Goal: Entertainment & Leisure: Consume media (video, audio)

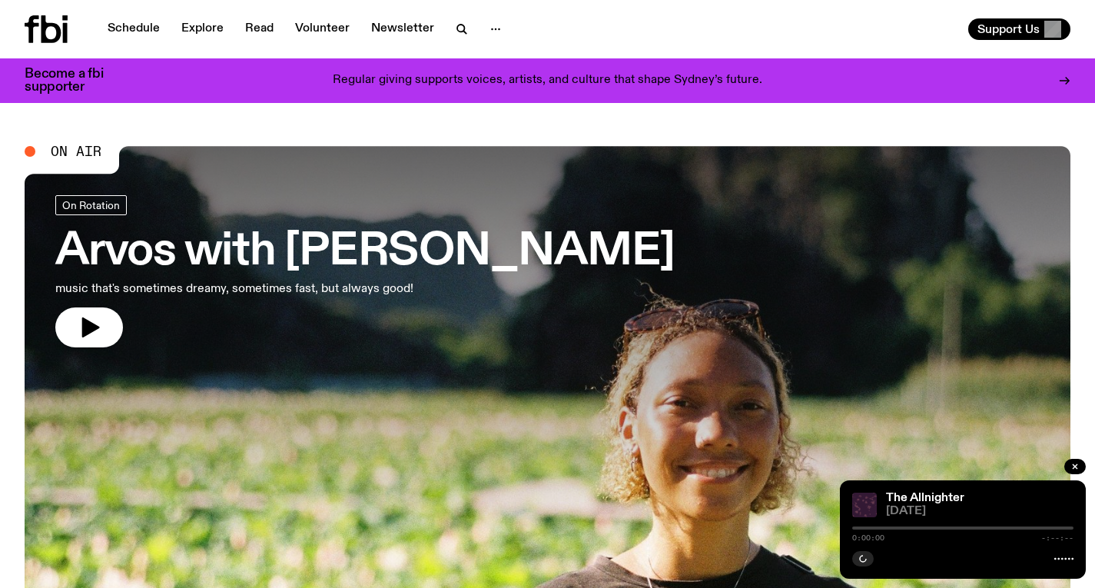
click at [414, 254] on h3 "Arvos with [PERSON_NAME]" at bounding box center [364, 251] width 619 height 43
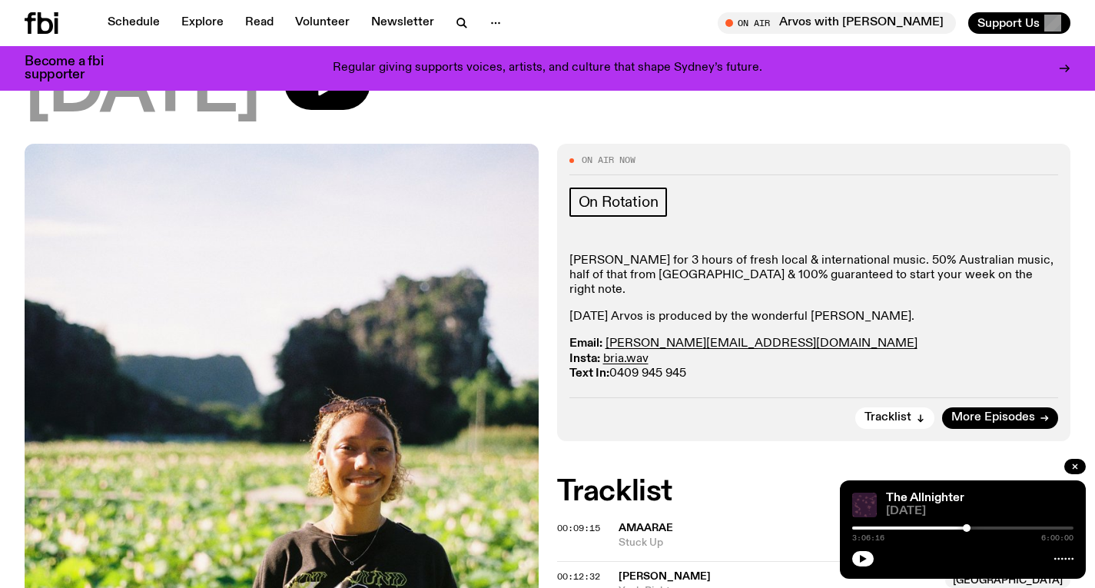
scroll to position [29, 0]
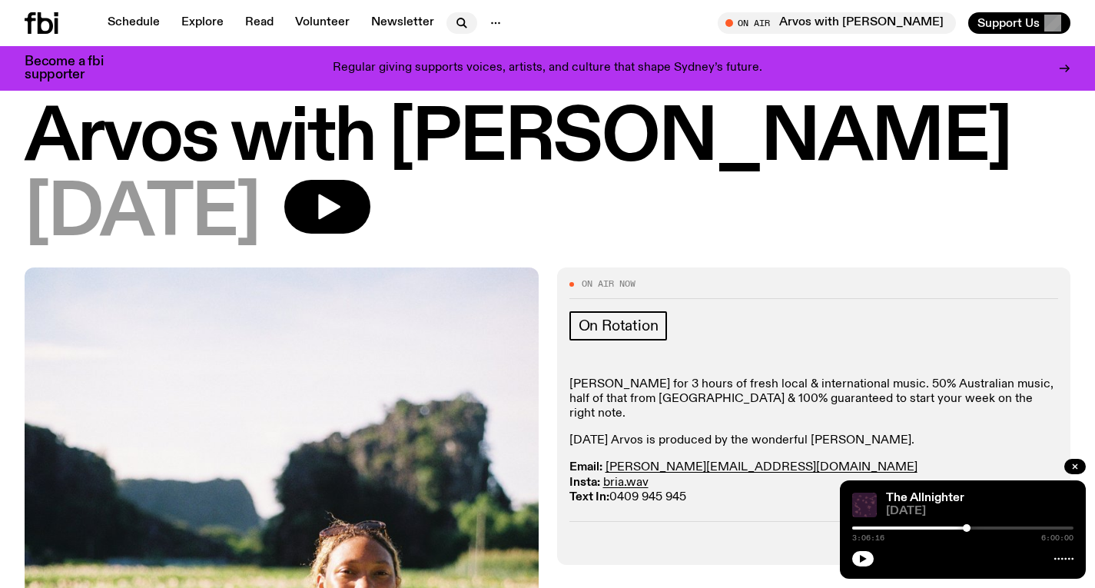
click at [455, 30] on icon "button" at bounding box center [461, 23] width 18 height 18
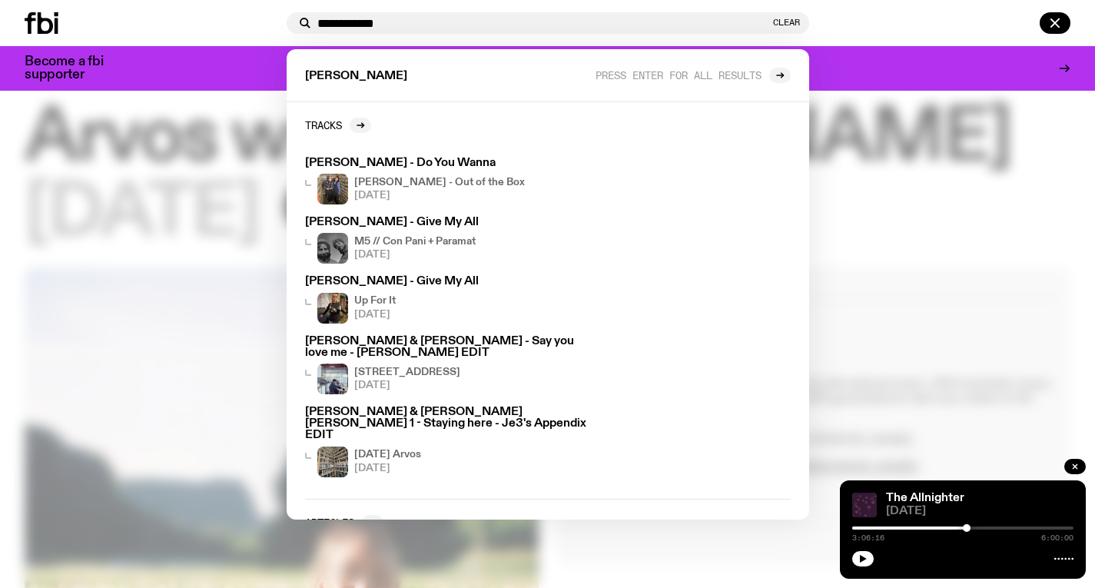
type input "**********"
click at [111, 29] on div at bounding box center [153, 23] width 256 height 22
click at [41, 20] on icon at bounding box center [45, 23] width 15 height 22
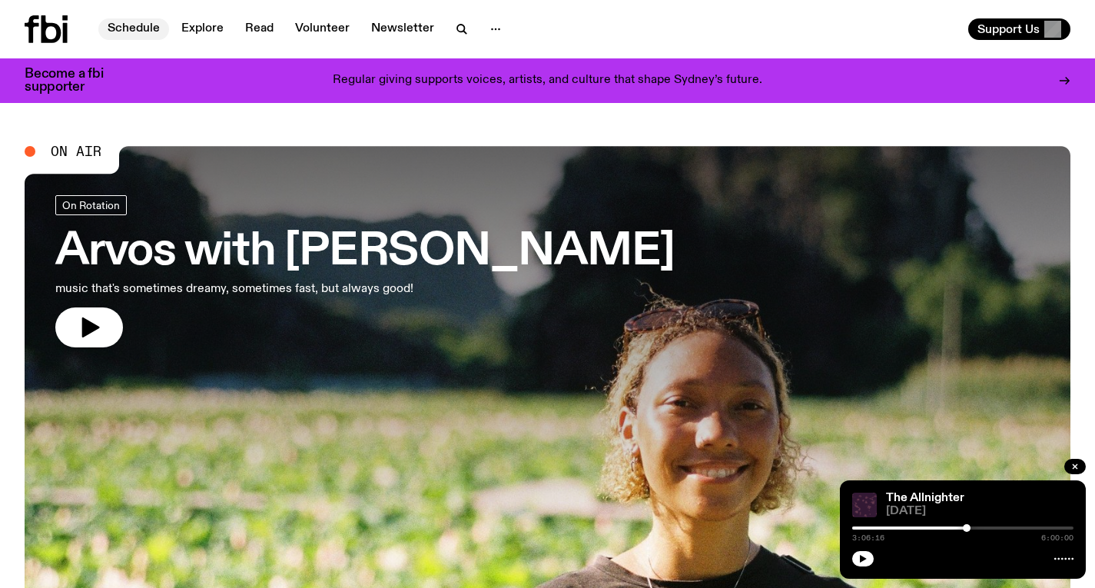
click at [150, 31] on link "Schedule" at bounding box center [133, 29] width 71 height 22
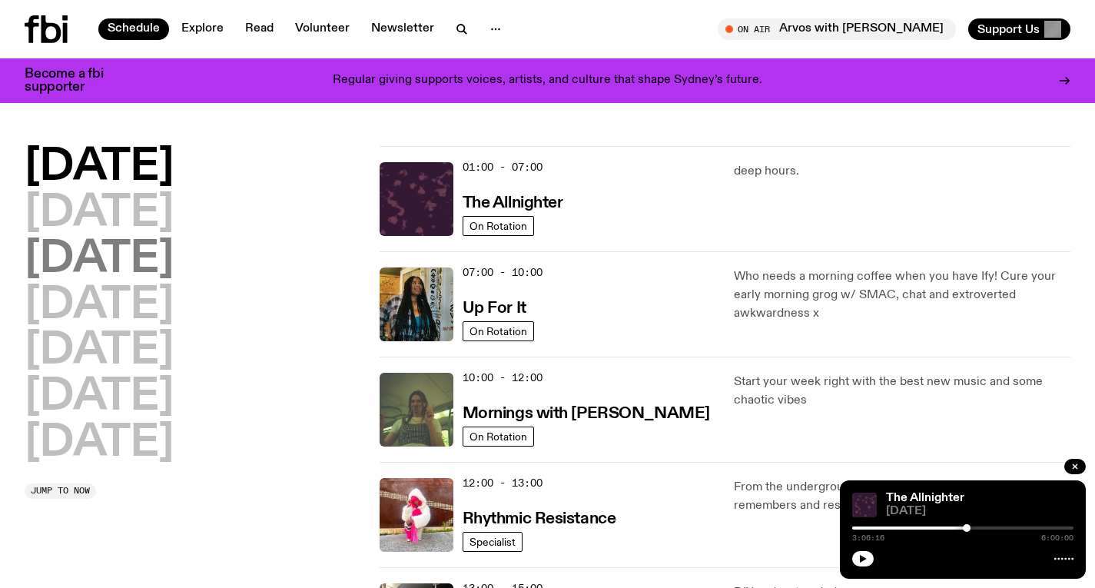
click at [174, 250] on h2 "Wednesday" at bounding box center [99, 259] width 149 height 43
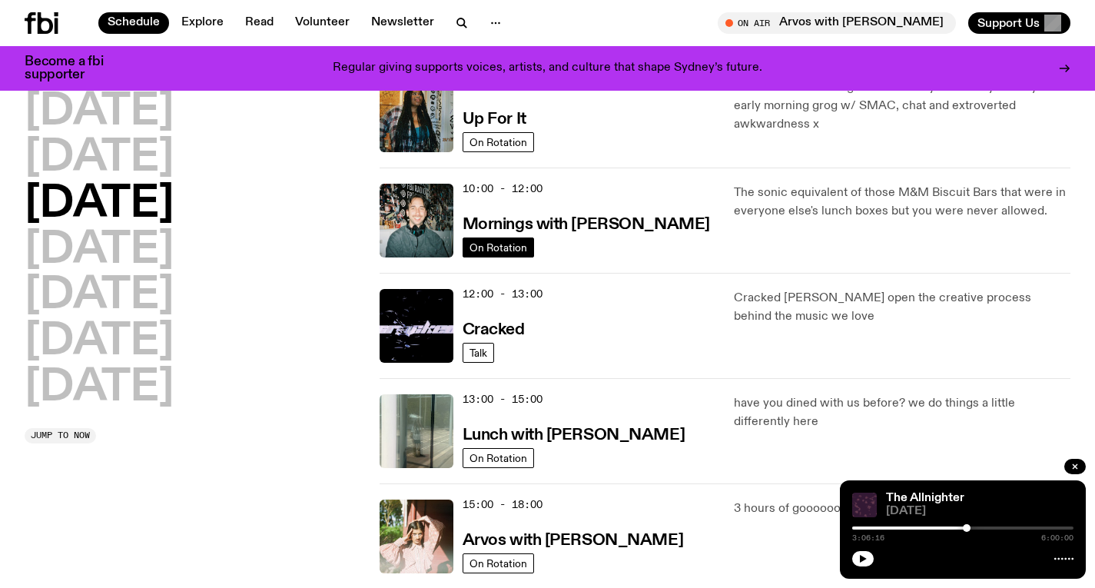
scroll to position [207, 0]
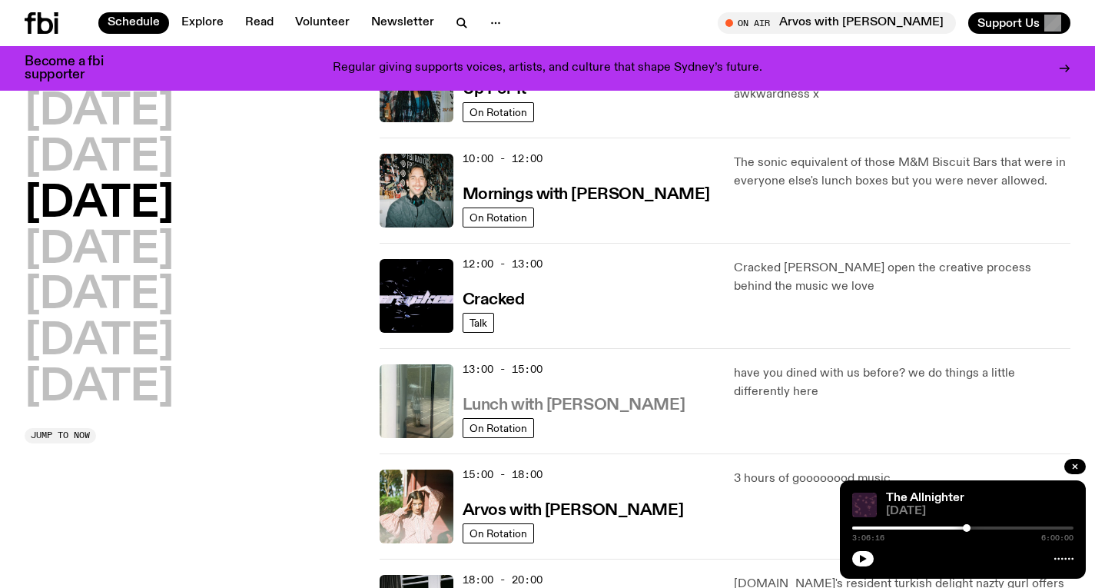
click at [535, 397] on h3 "Lunch with Louisa Christie" at bounding box center [573, 405] width 222 height 16
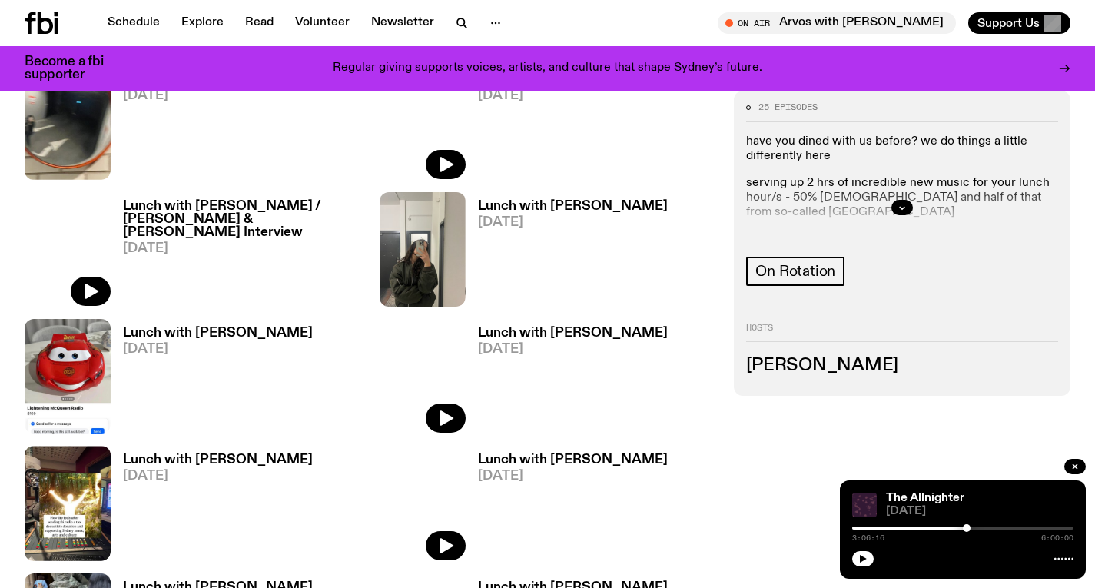
scroll to position [903, 0]
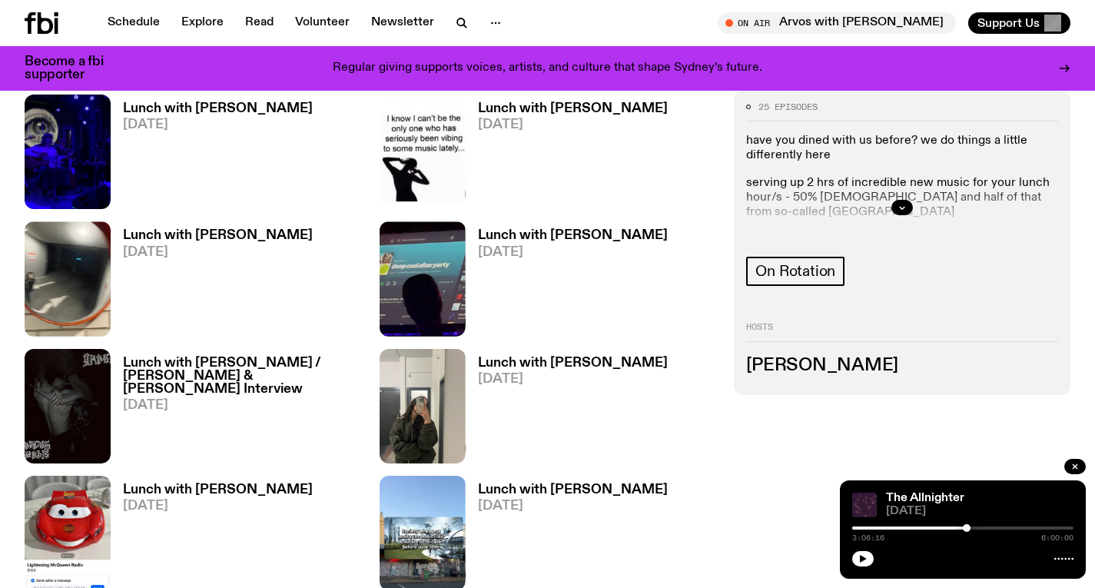
click at [239, 356] on h3 "Lunch with Louisa Christie / Grasps & Marcus Whale Interview" at bounding box center [242, 375] width 238 height 39
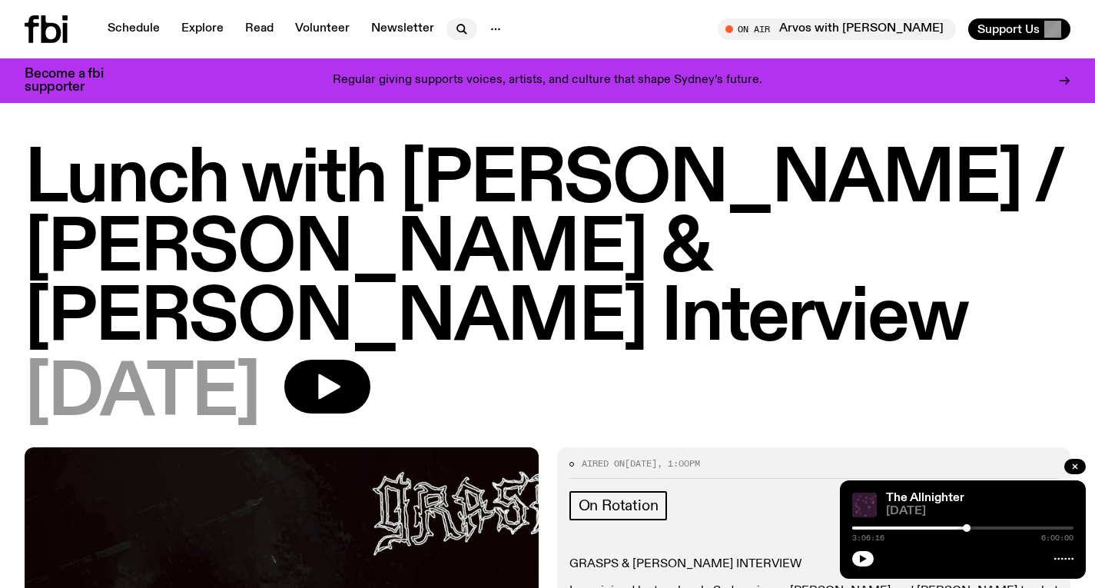
click at [457, 31] on icon "button" at bounding box center [460, 28] width 7 height 7
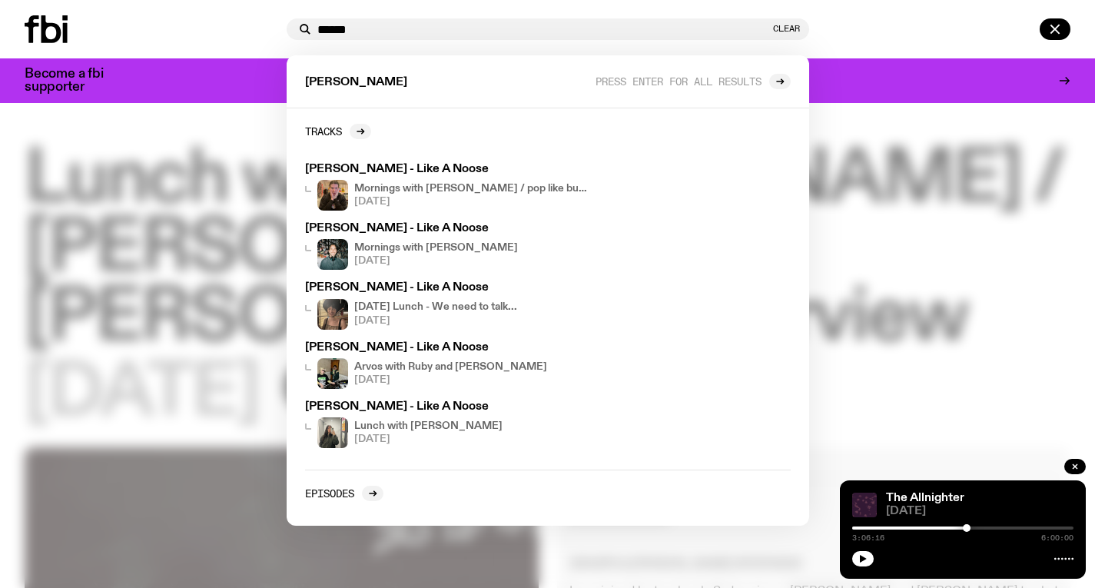
type input "******"
click at [233, 243] on div at bounding box center [547, 294] width 1095 height 588
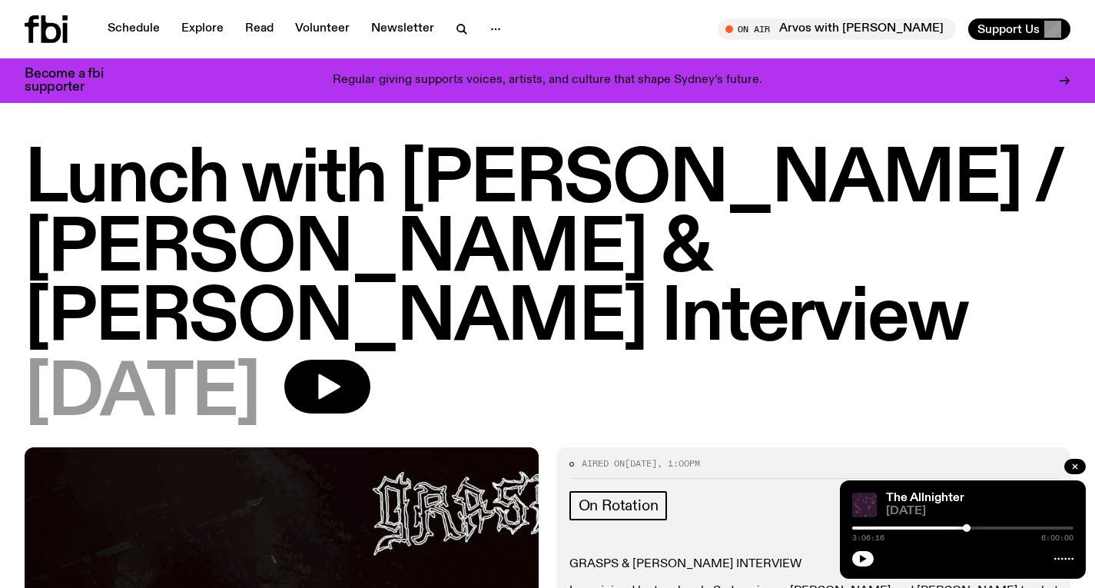
click at [45, 20] on icon at bounding box center [46, 29] width 43 height 28
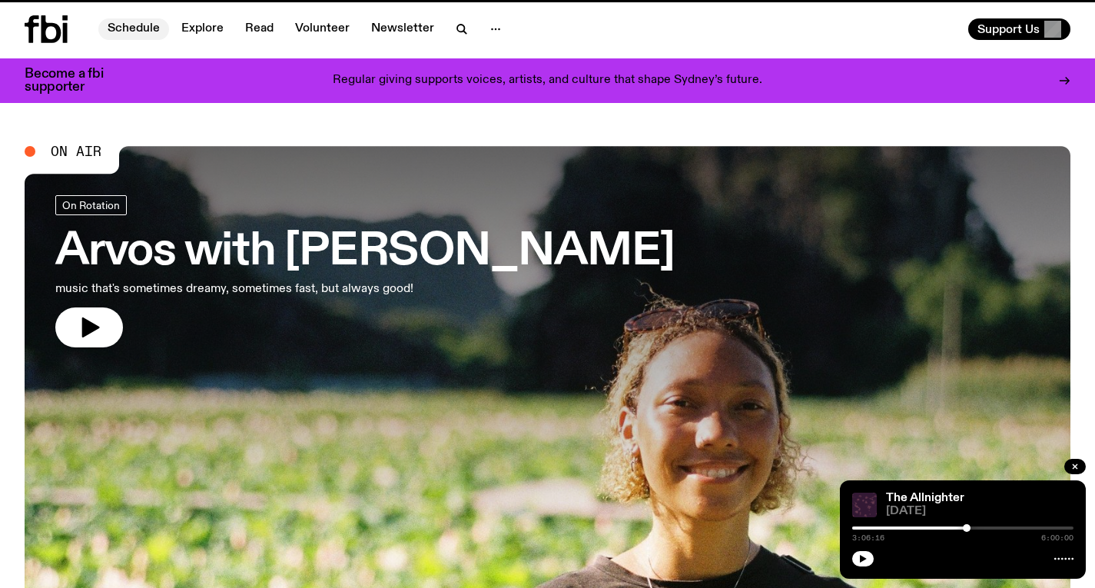
click at [119, 31] on link "Schedule" at bounding box center [133, 29] width 71 height 22
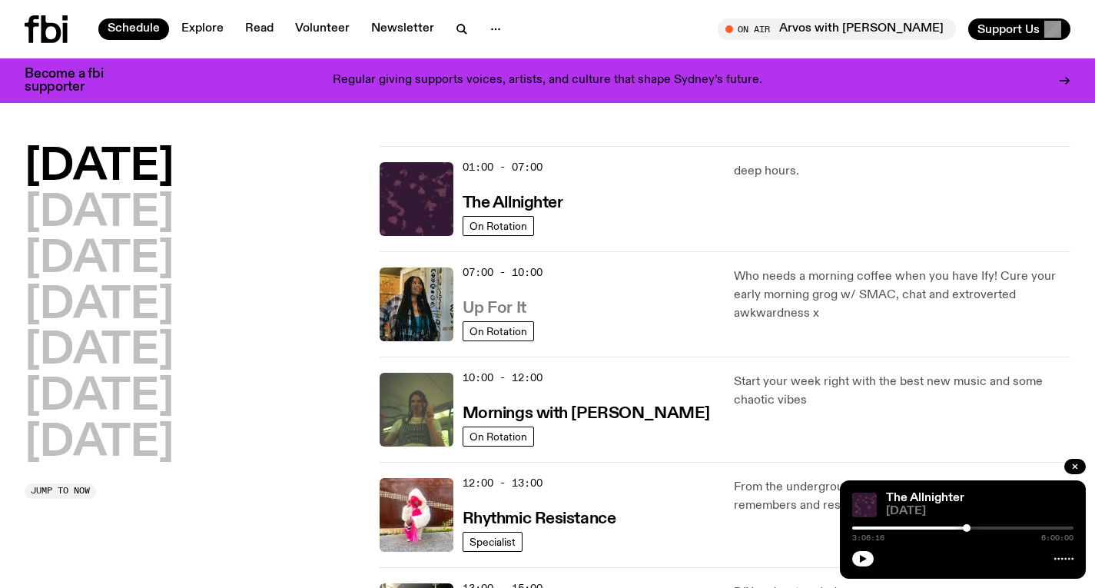
click at [492, 303] on h3 "Up For It" at bounding box center [494, 308] width 64 height 16
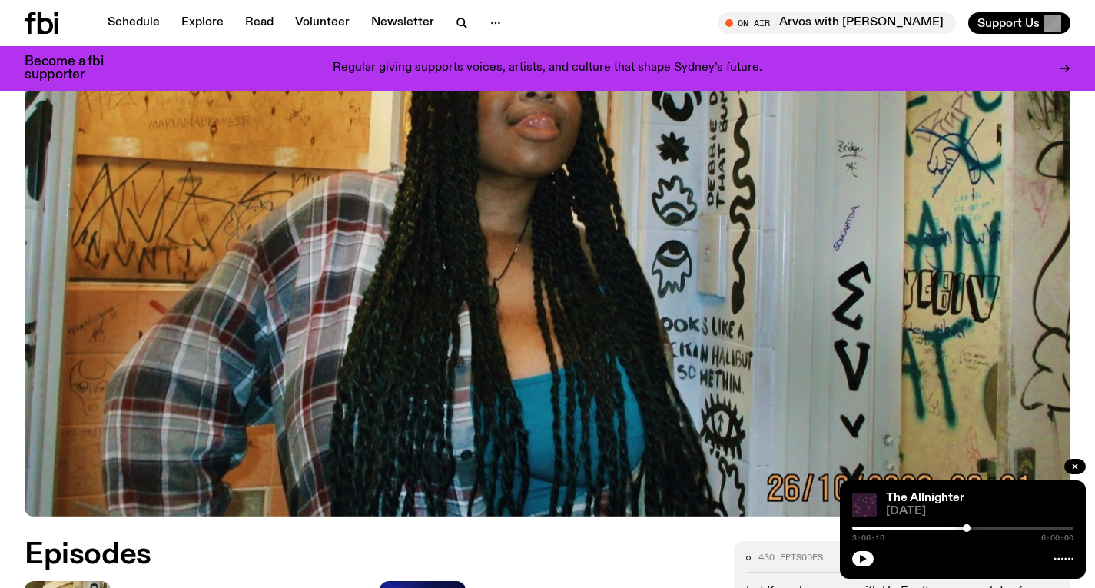
scroll to position [585, 0]
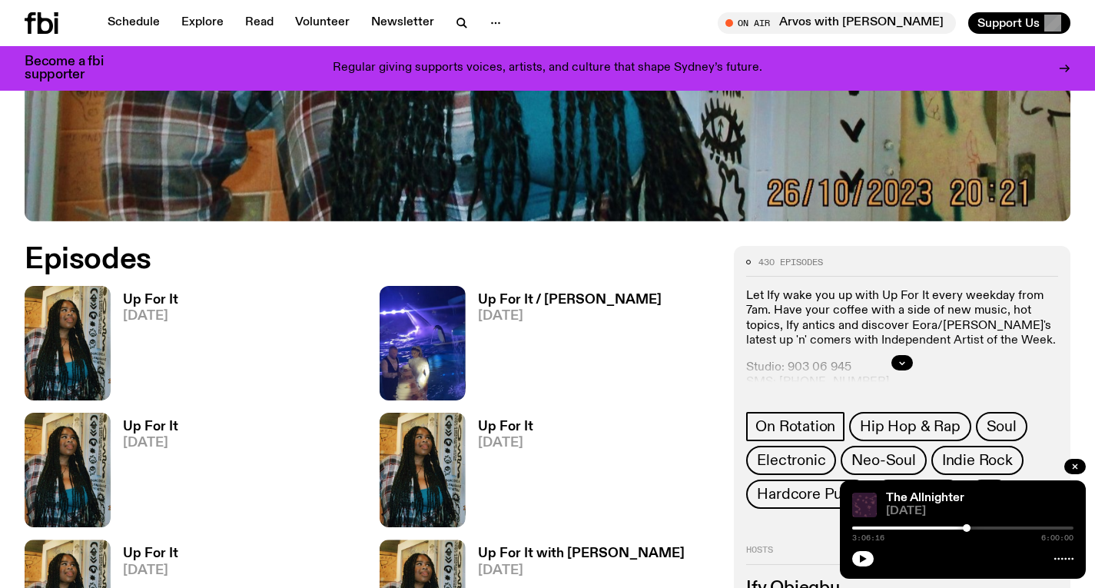
click at [551, 297] on h3 "Up For It / Habib Hooray" at bounding box center [570, 299] width 184 height 13
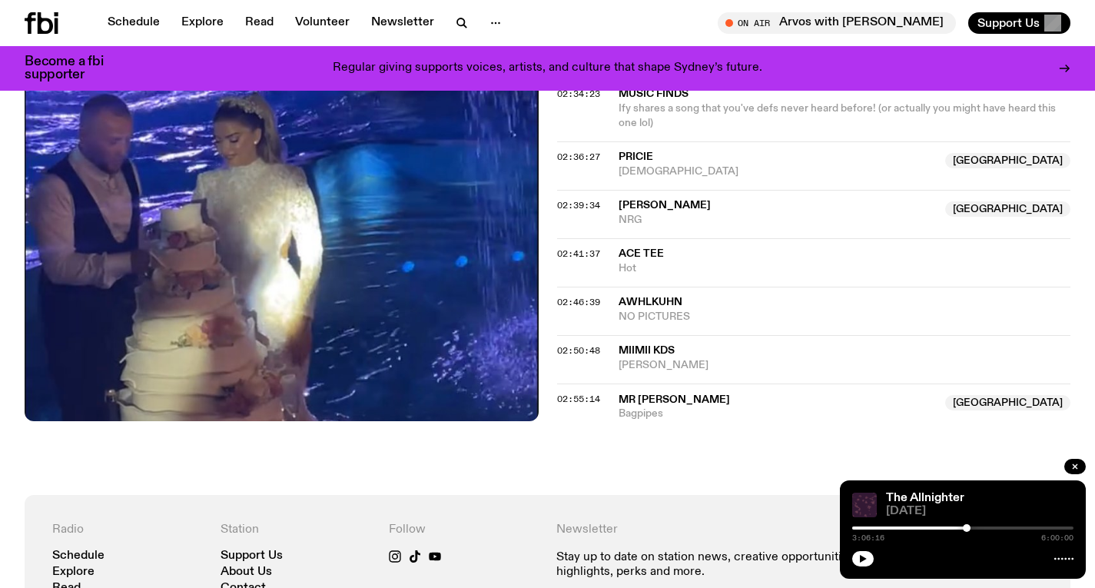
scroll to position [2306, 0]
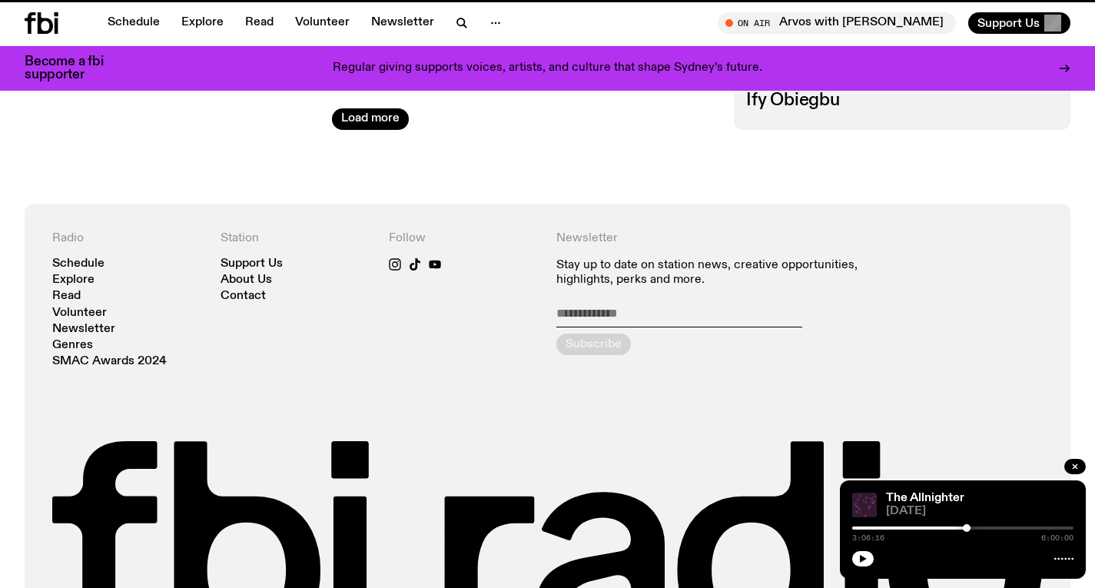
scroll to position [585, 0]
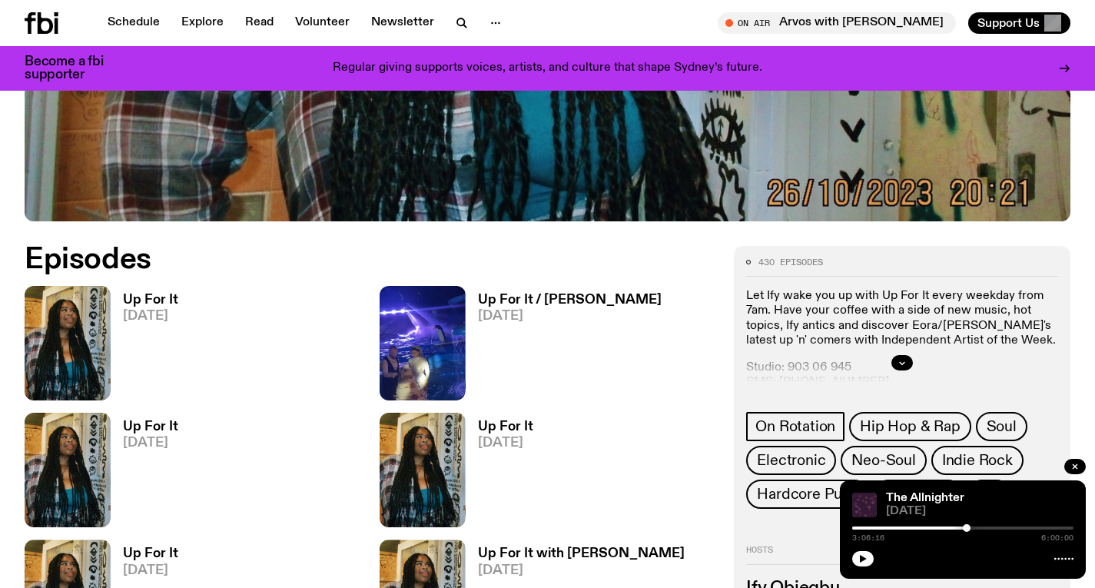
click at [146, 305] on h3 "Up For It" at bounding box center [150, 299] width 55 height 13
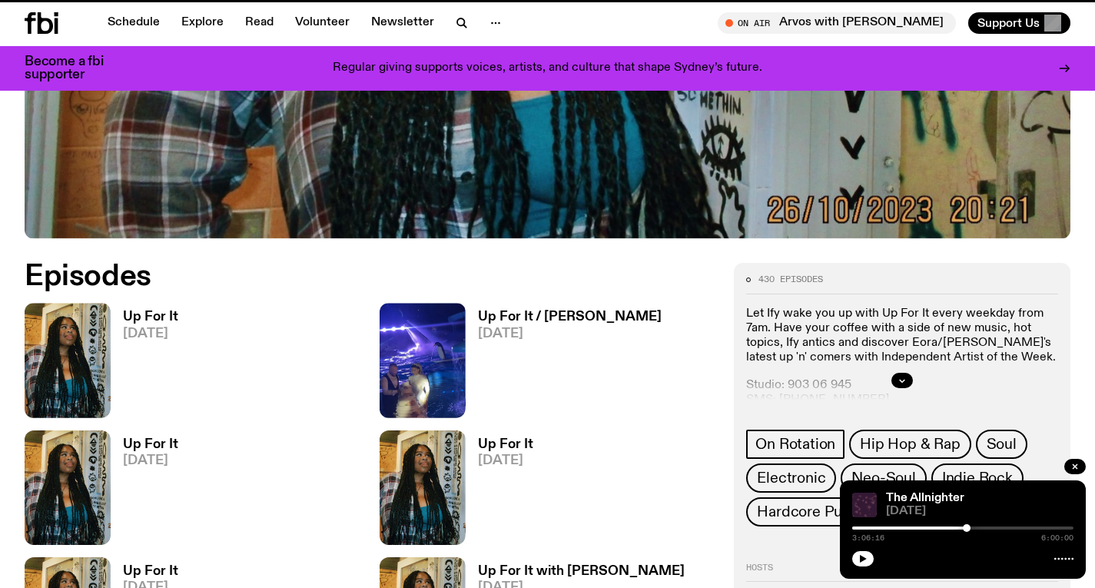
scroll to position [573, 0]
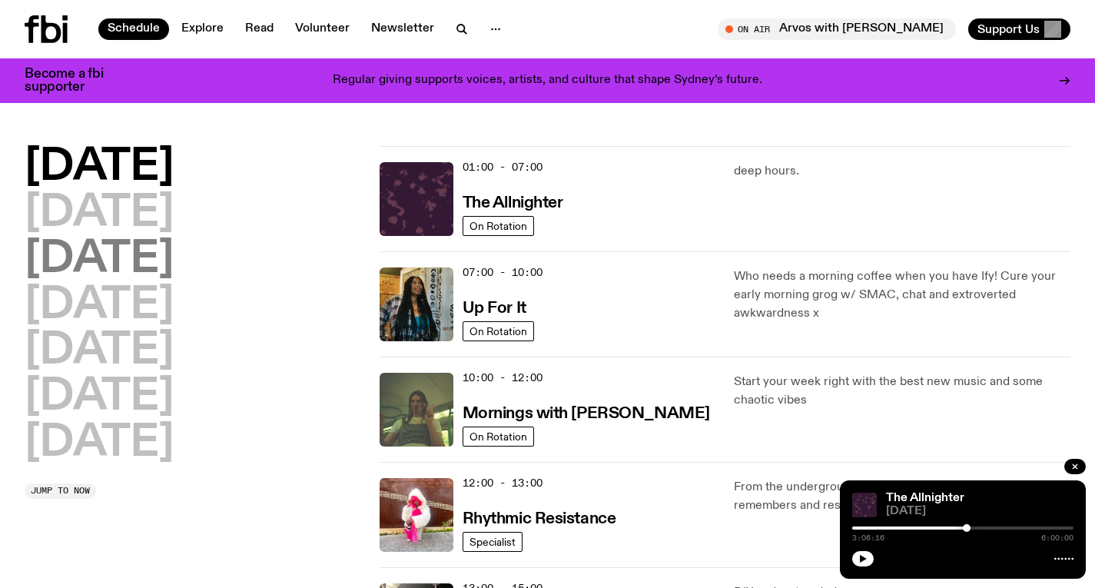
click at [139, 260] on h2 "Wednesday" at bounding box center [99, 259] width 149 height 43
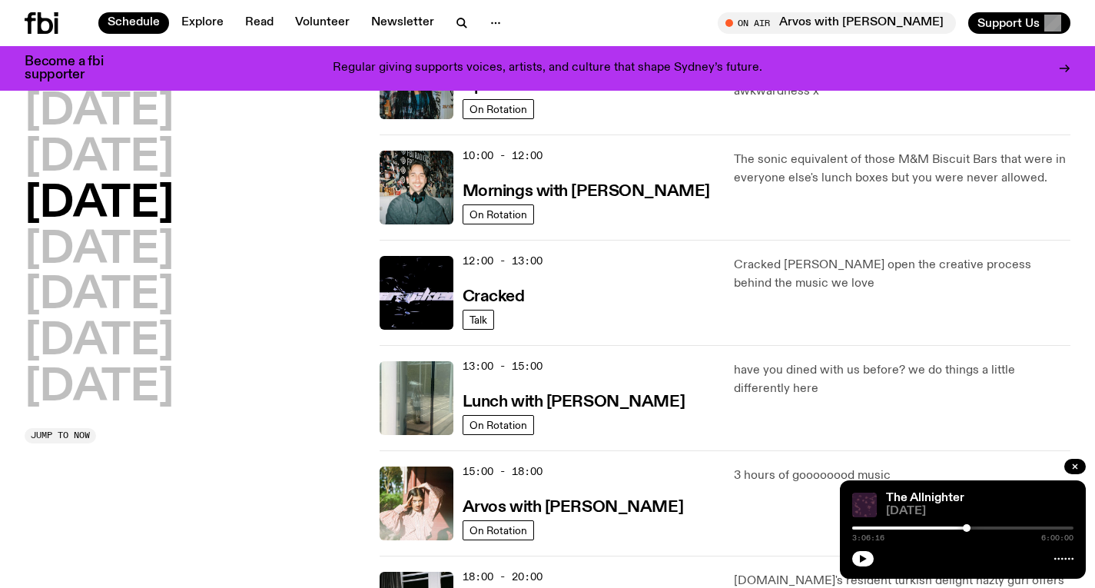
scroll to position [210, 0]
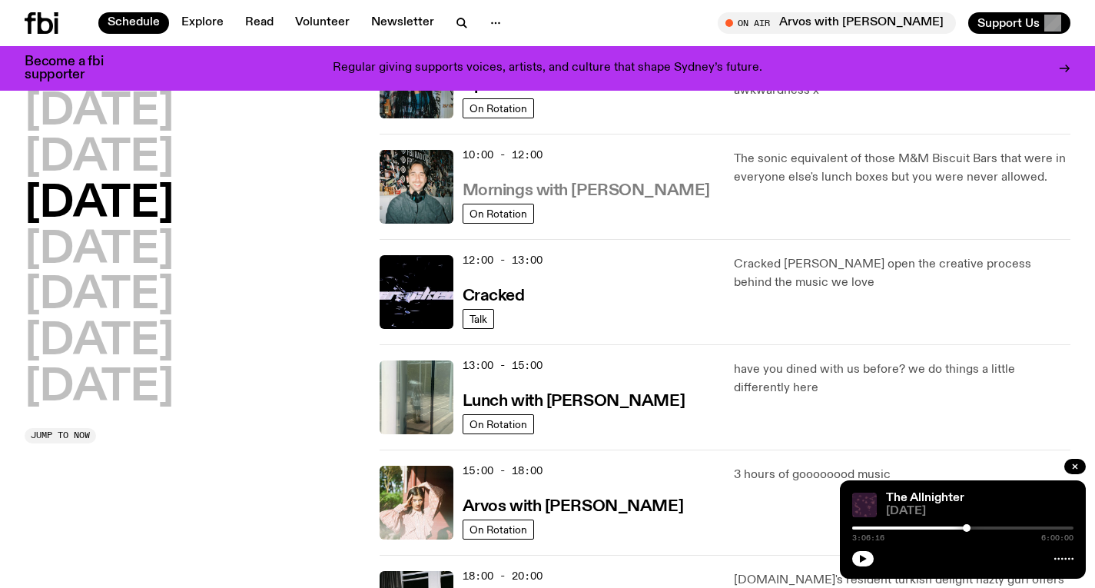
click at [530, 195] on h3 "Mornings with [PERSON_NAME]" at bounding box center [585, 191] width 247 height 16
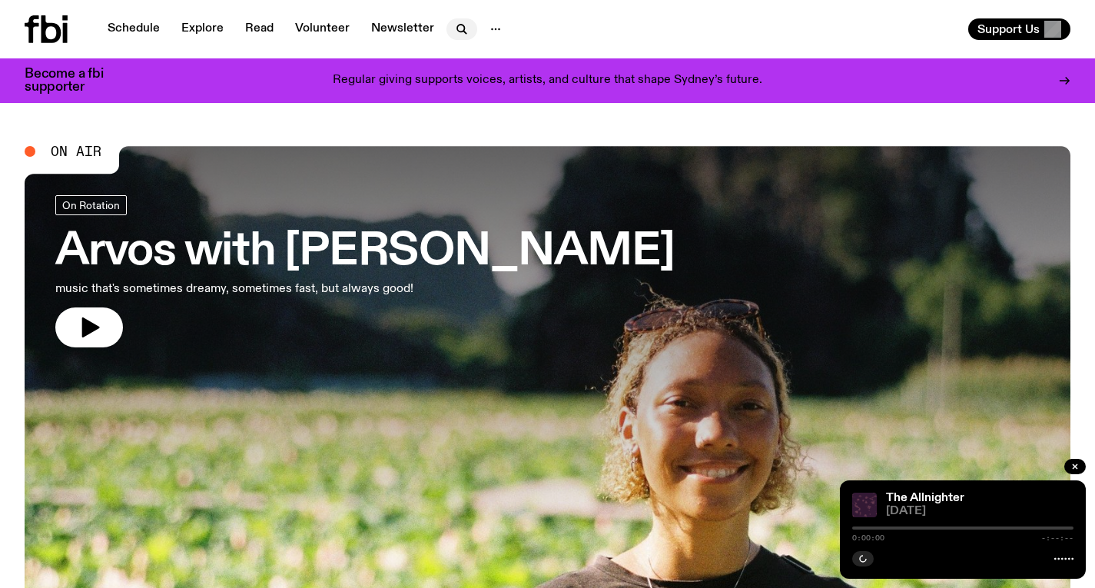
click at [452, 23] on icon "button" at bounding box center [461, 29] width 18 height 18
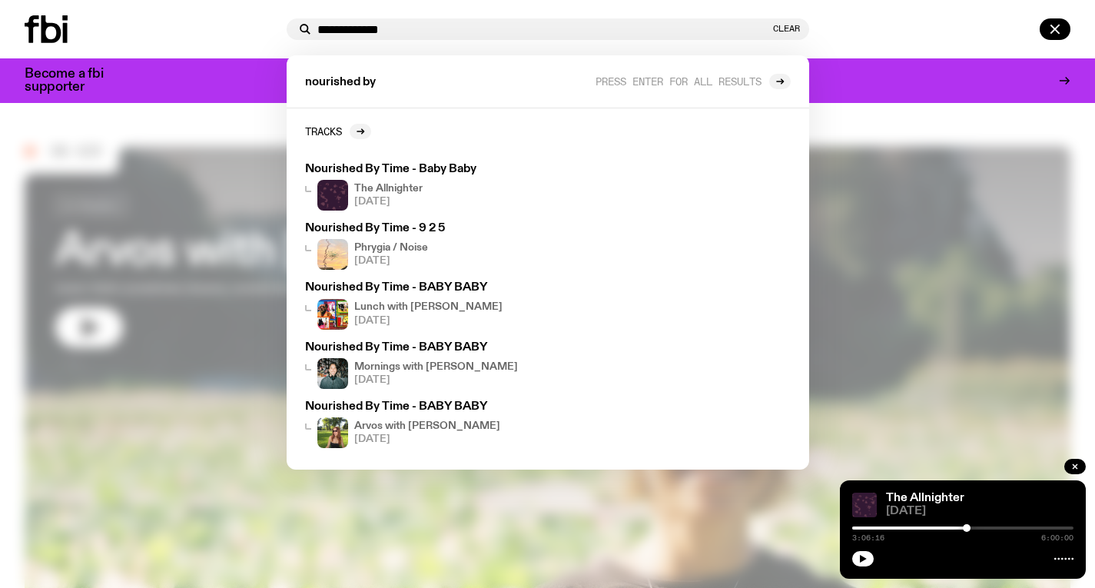
type input "**********"
